Goal: Navigation & Orientation: Find specific page/section

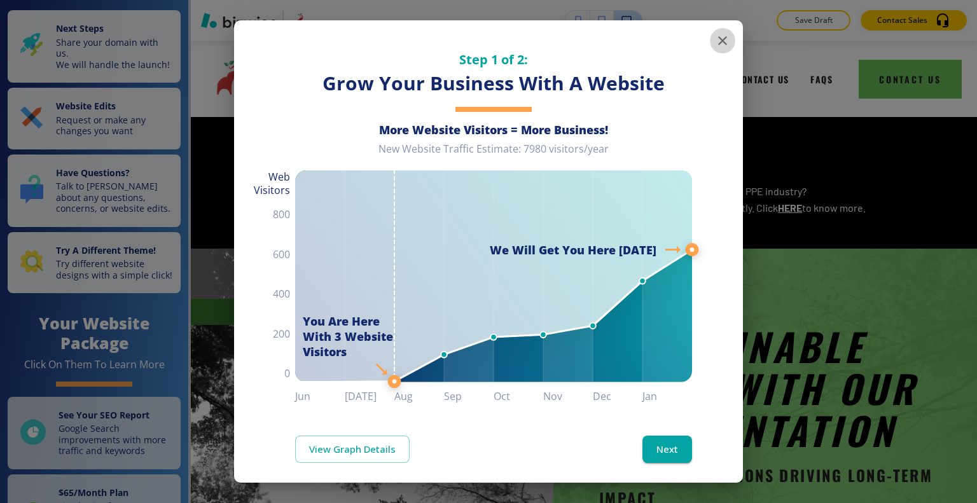
click at [715, 37] on icon "button" at bounding box center [722, 40] width 15 height 15
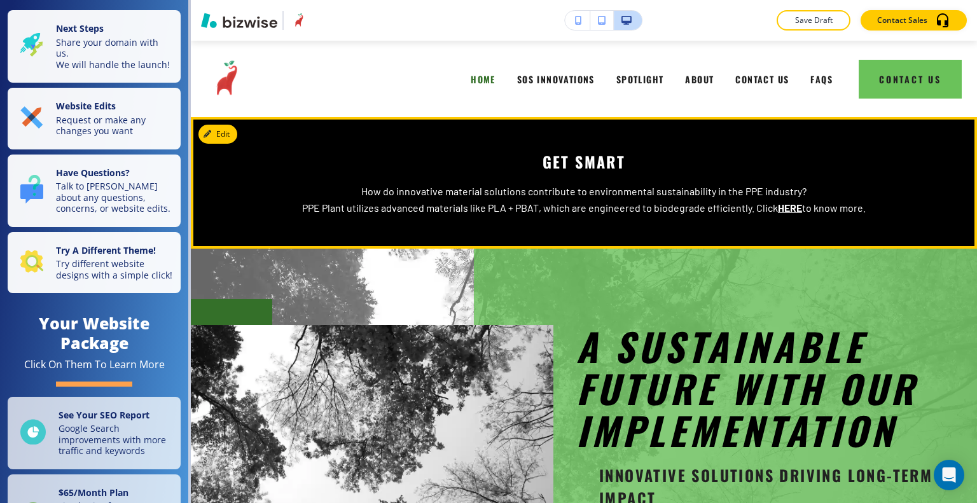
click at [788, 207] on u "HERE" at bounding box center [790, 208] width 24 height 12
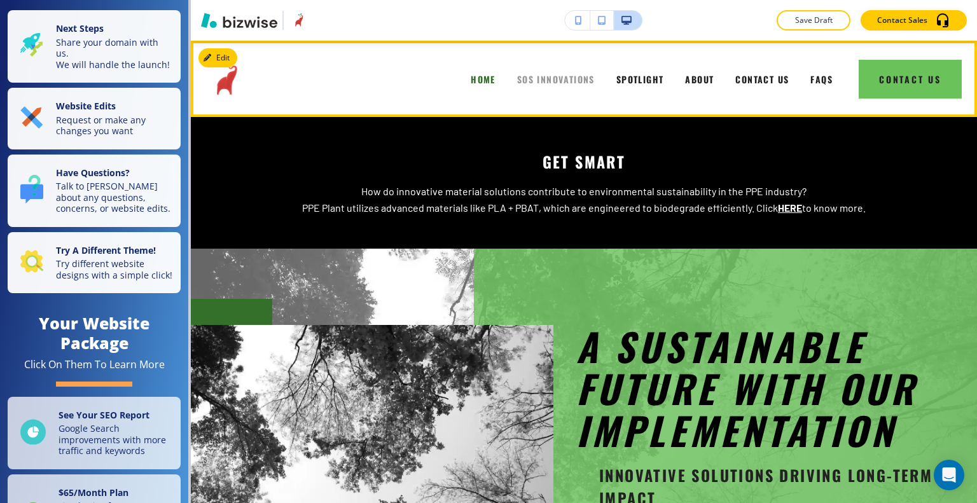
click at [557, 83] on span "SOS INNOVATIONS" at bounding box center [556, 79] width 78 height 13
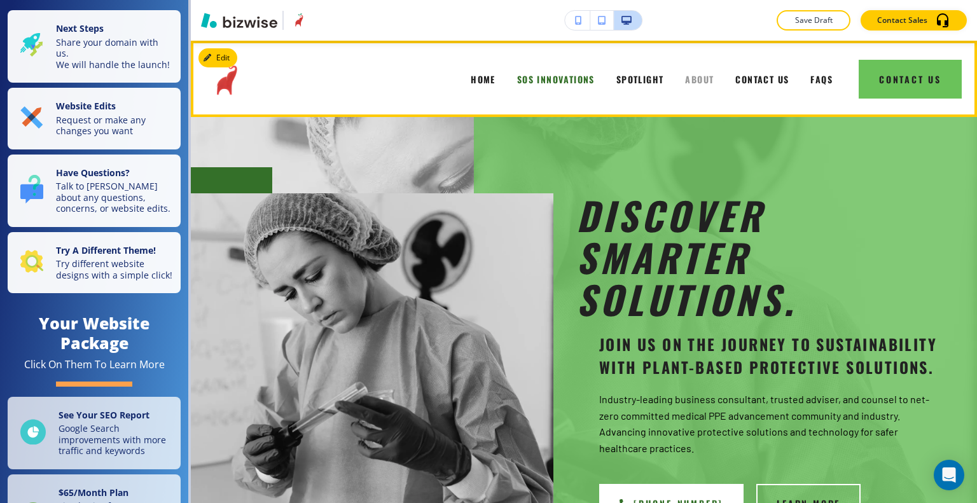
click at [685, 77] on span "ABOUT" at bounding box center [699, 79] width 29 height 13
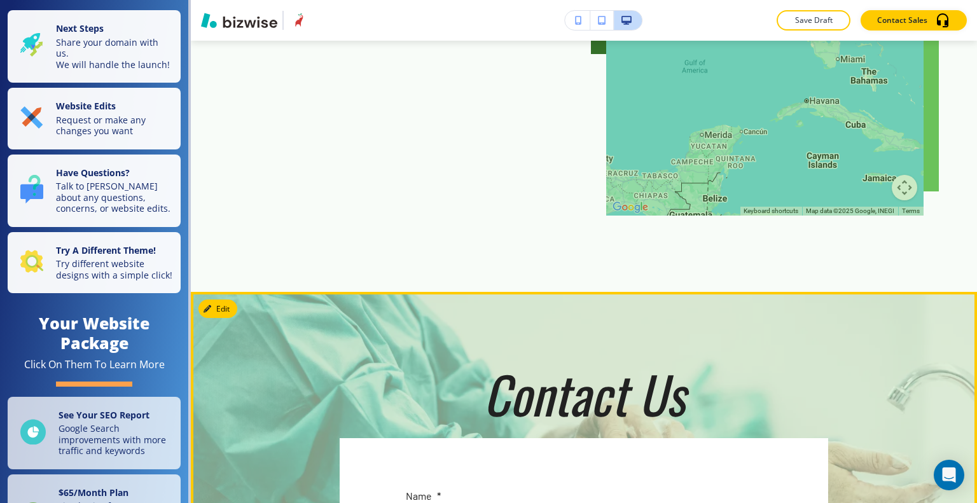
scroll to position [1527, 0]
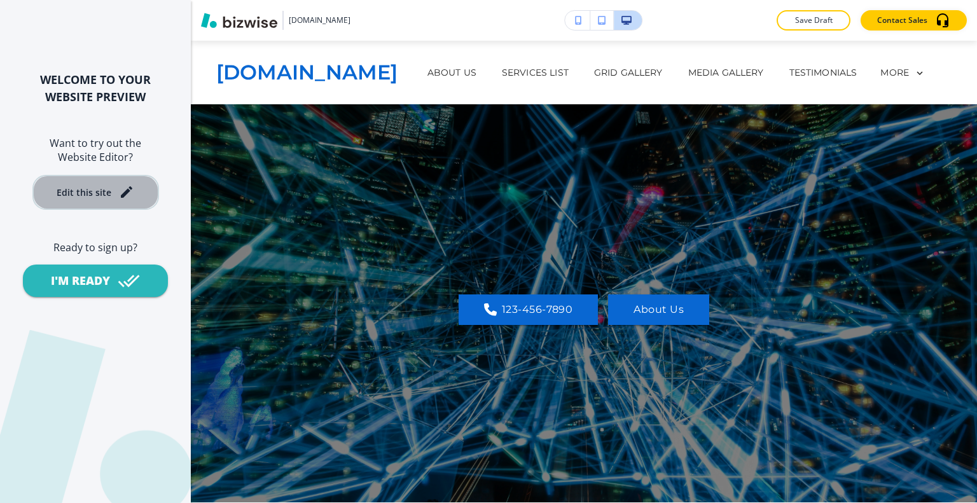
click at [85, 193] on div "Edit this site" at bounding box center [84, 193] width 55 height 10
